Goal: Transaction & Acquisition: Download file/media

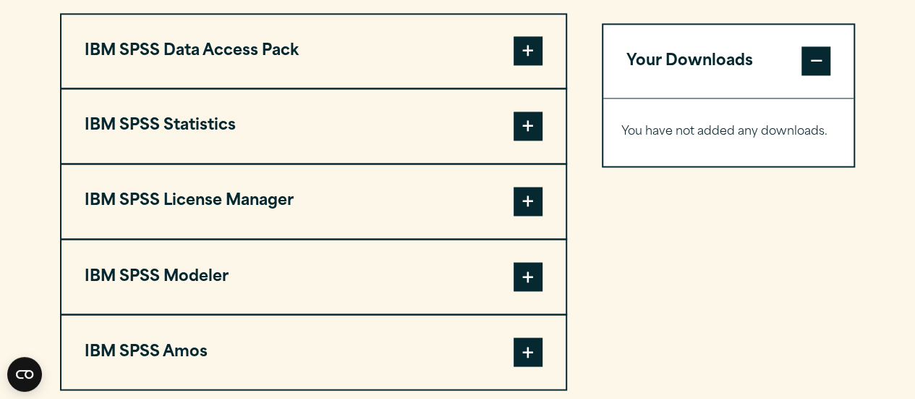
scroll to position [1152, 0]
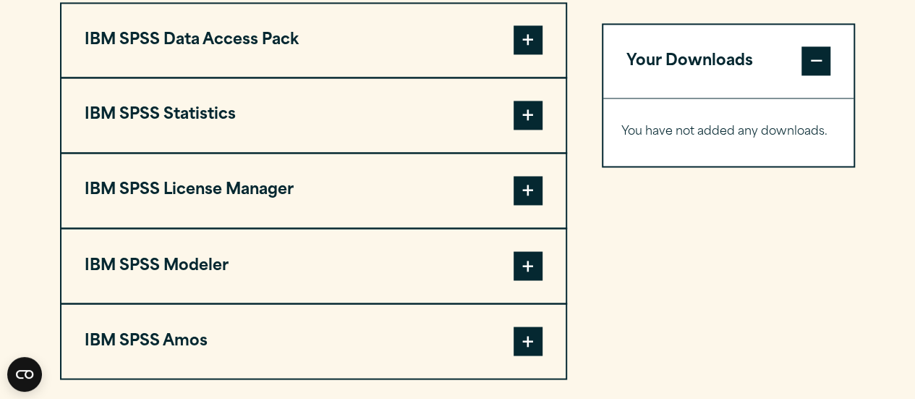
click at [528, 130] on span at bounding box center [528, 115] width 29 height 29
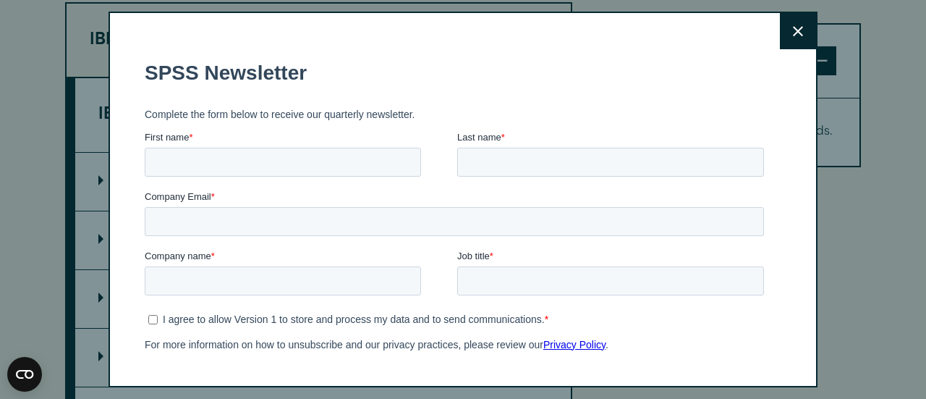
click at [780, 26] on button "Close" at bounding box center [798, 31] width 36 height 36
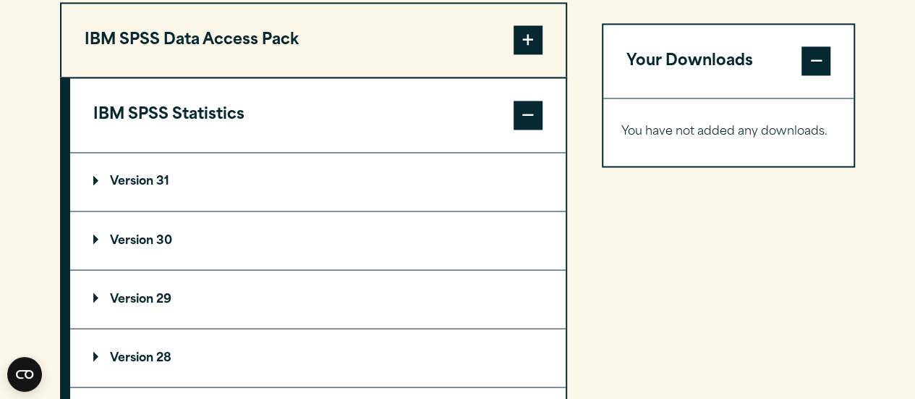
click at [143, 246] on p "Version 30" at bounding box center [132, 240] width 79 height 12
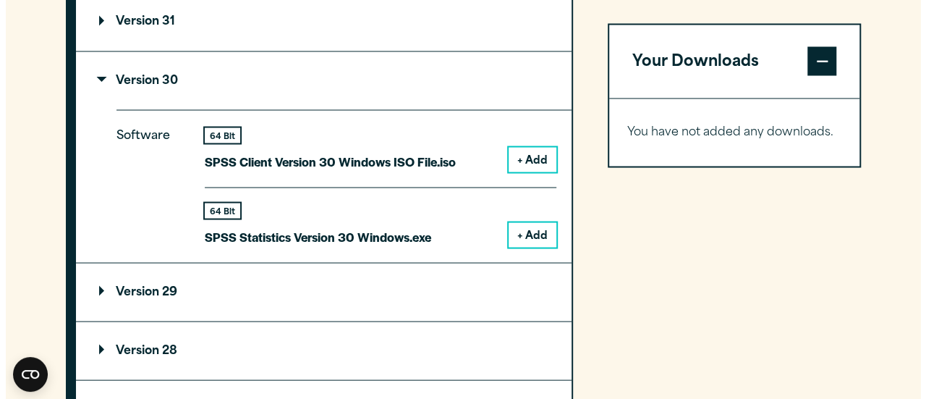
scroll to position [1326, 0]
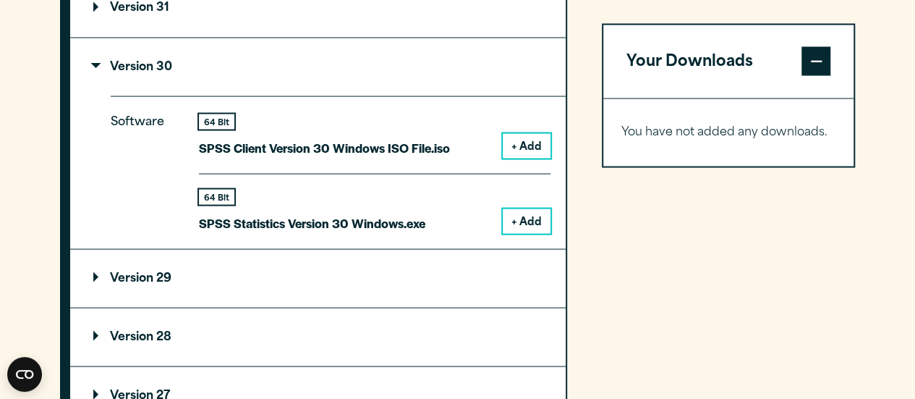
click at [515, 233] on button "+ Add" at bounding box center [527, 220] width 48 height 25
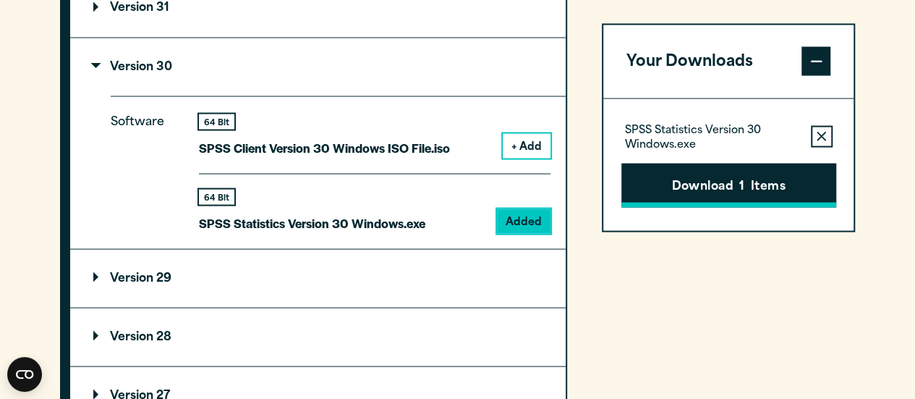
click at [704, 163] on button "Download 1 Items" at bounding box center [729, 185] width 215 height 45
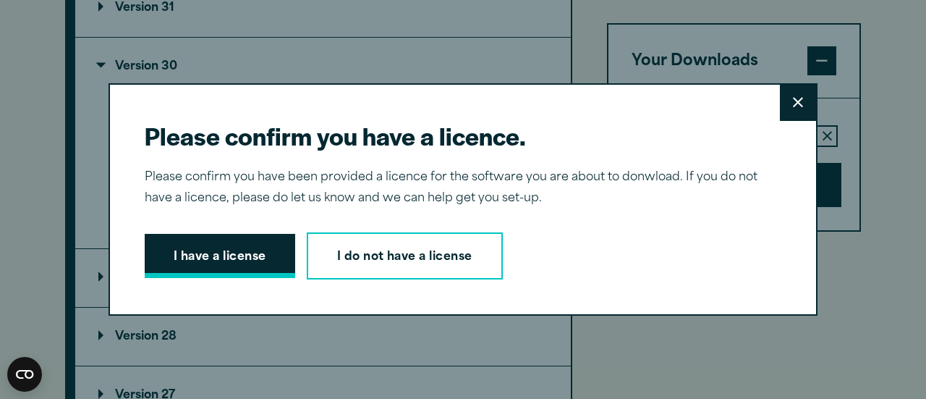
click at [211, 263] on button "I have a license" at bounding box center [220, 256] width 151 height 45
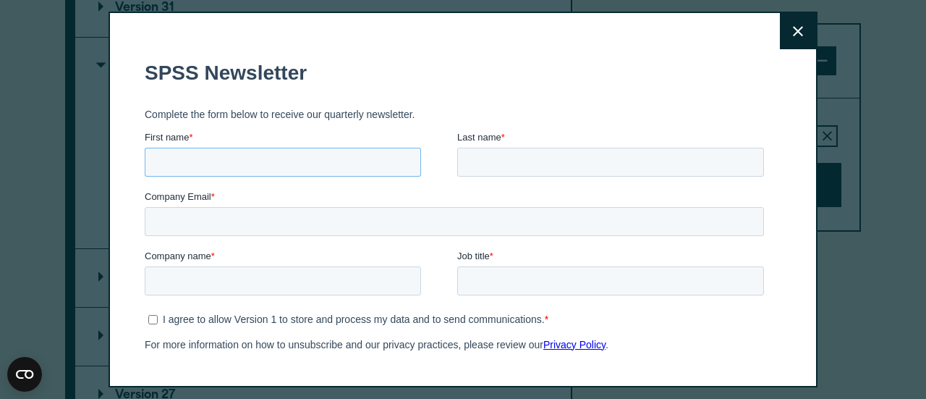
click at [334, 153] on input "First name *" at bounding box center [283, 162] width 276 height 29
type input "******"
click at [514, 166] on input "Last name *" at bounding box center [610, 162] width 307 height 29
type input "******"
click at [261, 219] on input "Company Email *" at bounding box center [454, 221] width 619 height 29
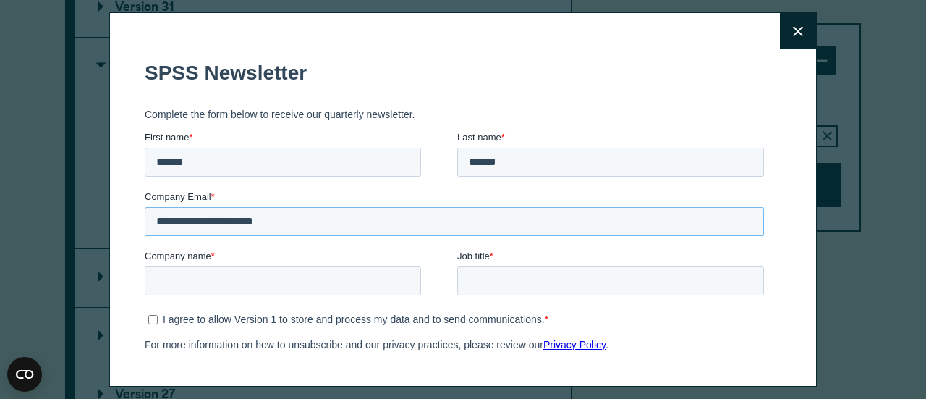
type input "**********"
click at [254, 287] on input "Company name *" at bounding box center [283, 280] width 276 height 29
type input "**********"
click at [487, 279] on input "Job title *" at bounding box center [610, 280] width 307 height 29
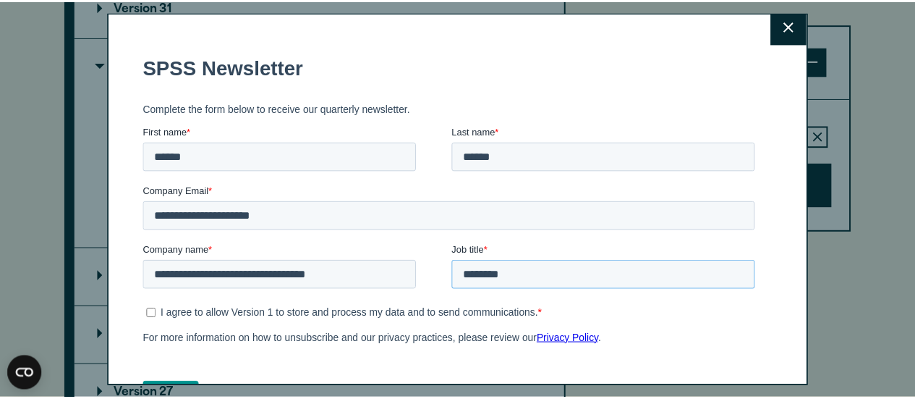
scroll to position [7, 0]
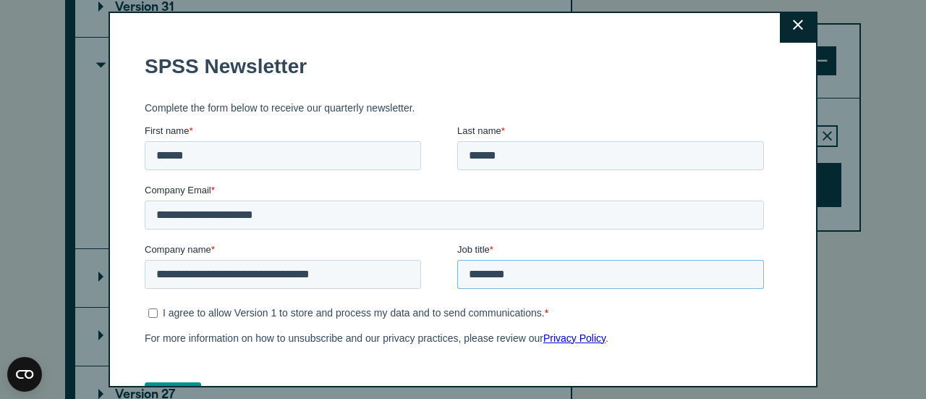
type input "*******"
click at [780, 32] on button "Close" at bounding box center [798, 25] width 36 height 36
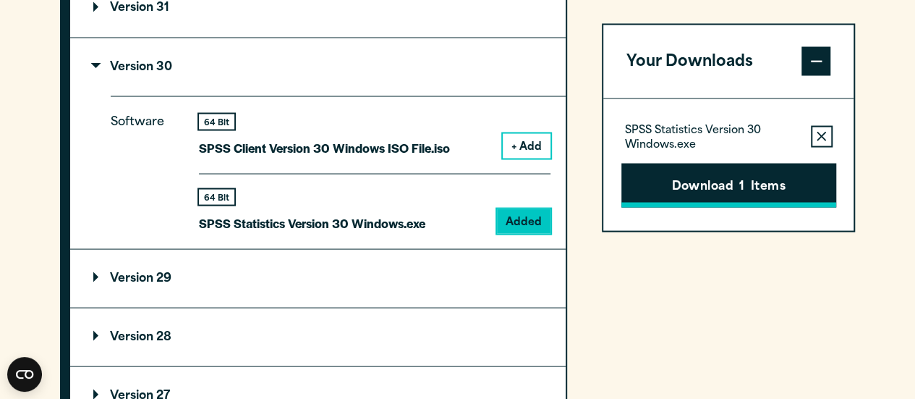
click at [728, 183] on button "Download 1 Items" at bounding box center [729, 185] width 215 height 45
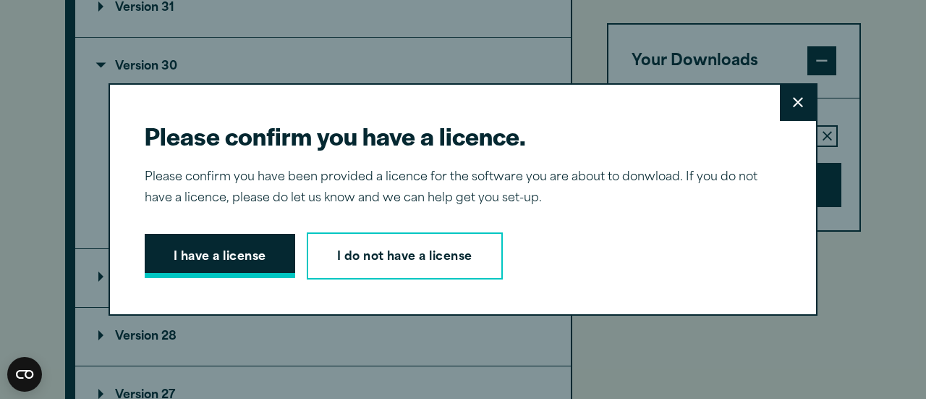
click at [208, 267] on button "I have a license" at bounding box center [220, 256] width 151 height 45
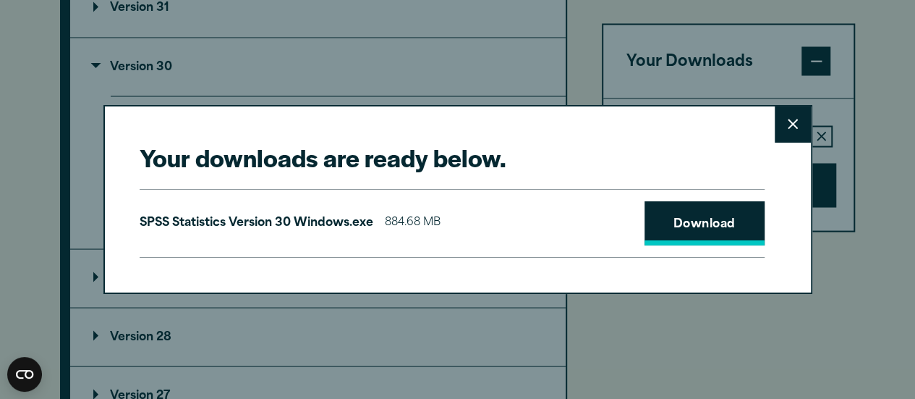
click at [677, 225] on link "Download" at bounding box center [705, 223] width 120 height 45
click at [608, 333] on div "Your downloads are ready below. Close SPSS Statistics Version 30 Windows.exe 88…" at bounding box center [457, 199] width 915 height 399
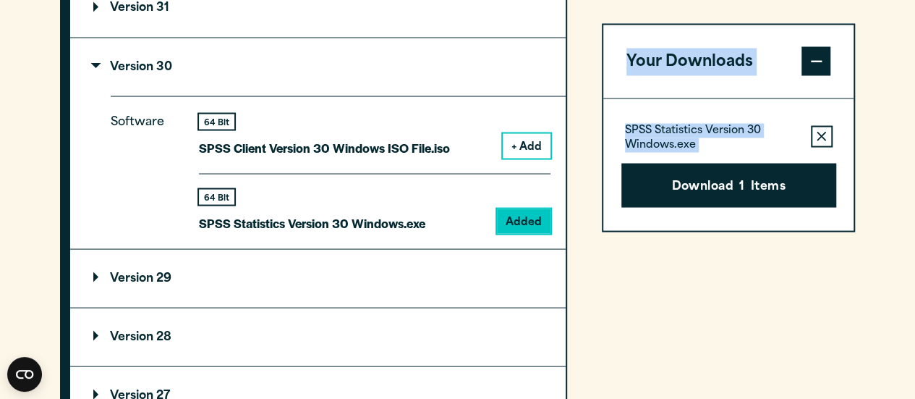
drag, startPoint x: 544, startPoint y: 277, endPoint x: 606, endPoint y: 302, distance: 66.2
click at [606, 302] on div "IBM SPSS Data Access Pack Version 8 Plugin 32 & 64 Bit Data Access Pack 8.0.zip…" at bounding box center [458, 269] width 796 height 881
click at [606, 302] on div "Your Downloads SPSS Statistics Version 30 Windows.exe Remove this item from you…" at bounding box center [729, 269] width 254 height 881
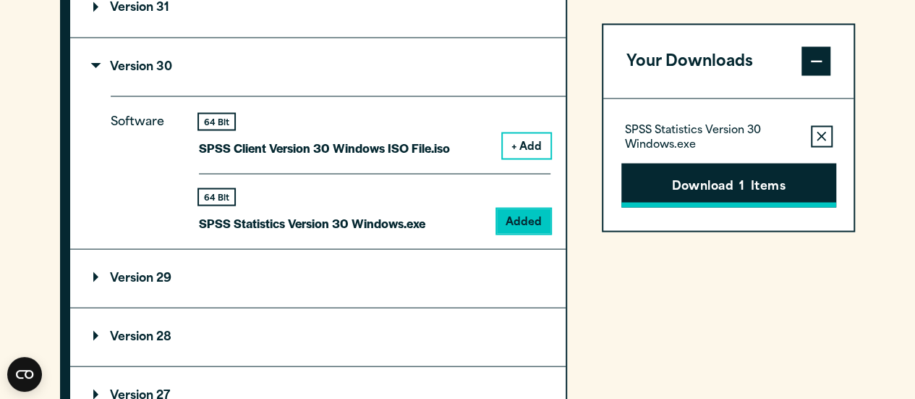
click at [747, 188] on button "Download 1 Items" at bounding box center [729, 185] width 215 height 45
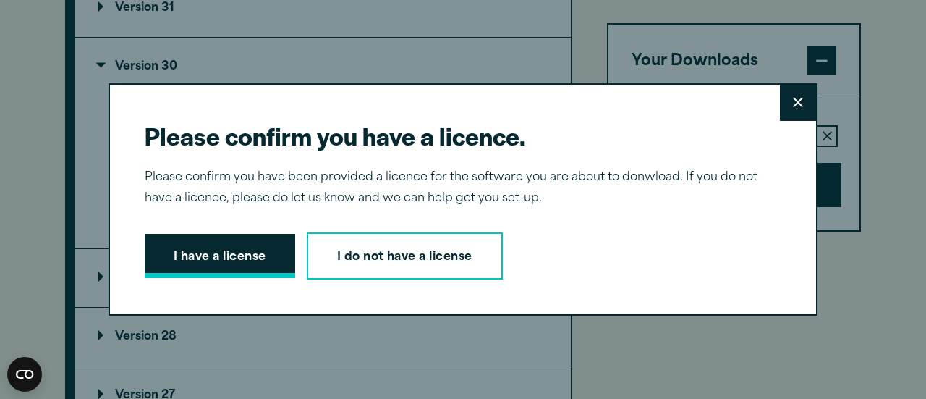
click at [200, 253] on button "I have a license" at bounding box center [220, 256] width 151 height 45
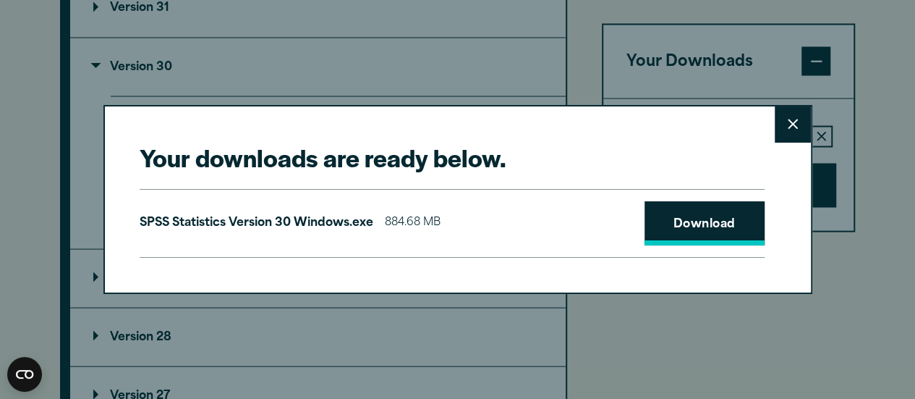
click at [719, 222] on link "Download" at bounding box center [705, 223] width 120 height 45
